Goal: Task Accomplishment & Management: Manage account settings

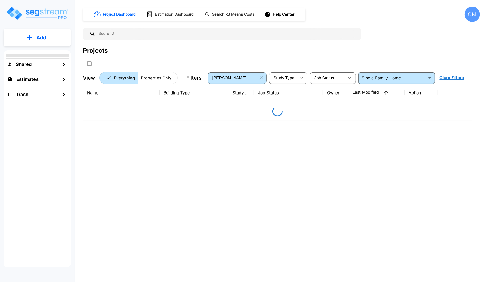
click at [472, 17] on div "CM" at bounding box center [472, 14] width 15 height 15
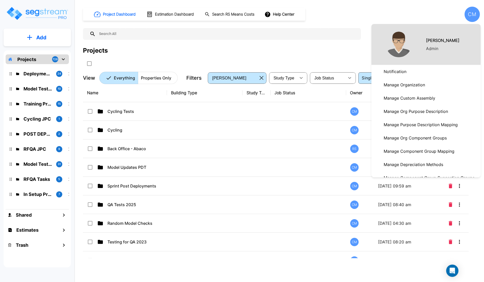
scroll to position [80, 0]
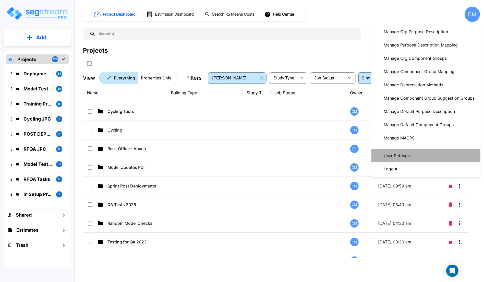
click at [411, 156] on p "User Settings" at bounding box center [397, 155] width 30 height 10
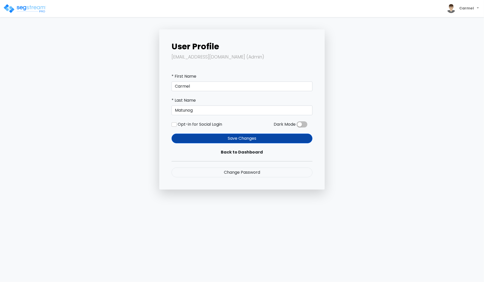
click at [374, 63] on div "User Profile [EMAIL_ADDRESS][DOMAIN_NAME] (Admin) * First Name [GEOGRAPHIC_DATA…" at bounding box center [242, 109] width 337 height 160
click at [452, 8] on img at bounding box center [451, 8] width 9 height 9
